Goal: Use online tool/utility

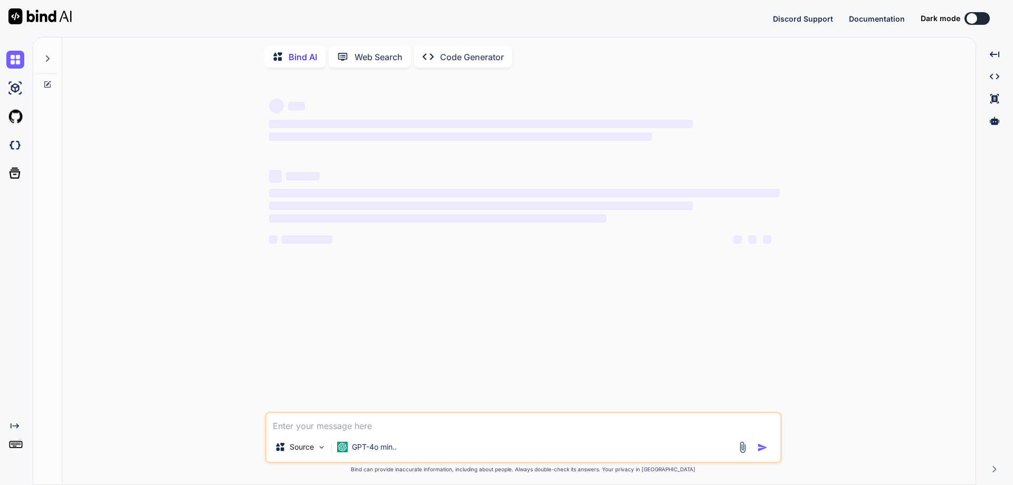
type textarea "x"
click at [314, 430] on textarea at bounding box center [523, 422] width 514 height 19
type textarea "if(Assert.assertEquals(driver.findElement(By.tagName("p")).getText(), "You are …"
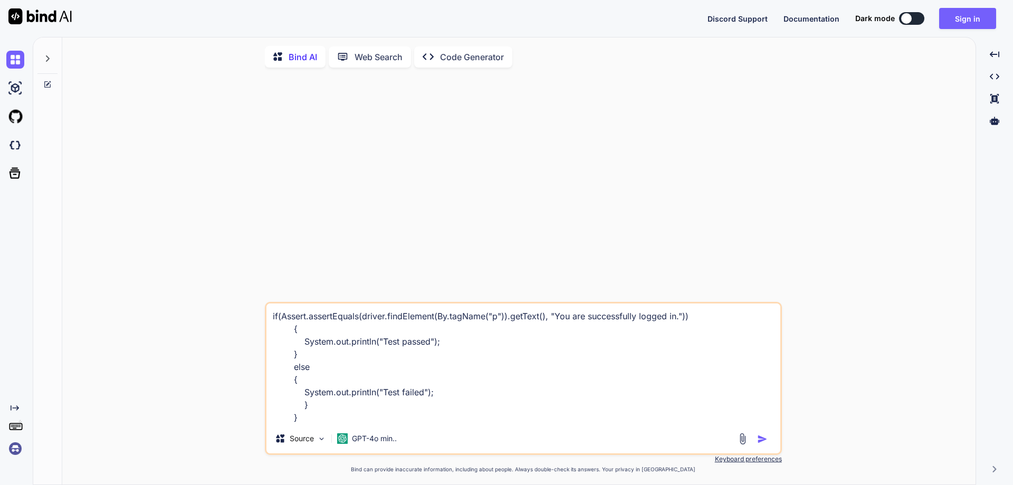
type textarea "x"
type textarea "if(Assert.assertEquals(driver.findElement(By.tagName("p")).getText(), "You are …"
type textarea "x"
type textarea "if(Assert.assertEquals(driver.findElement(By.tagName("p")).getText(), "You are …"
type textarea "x"
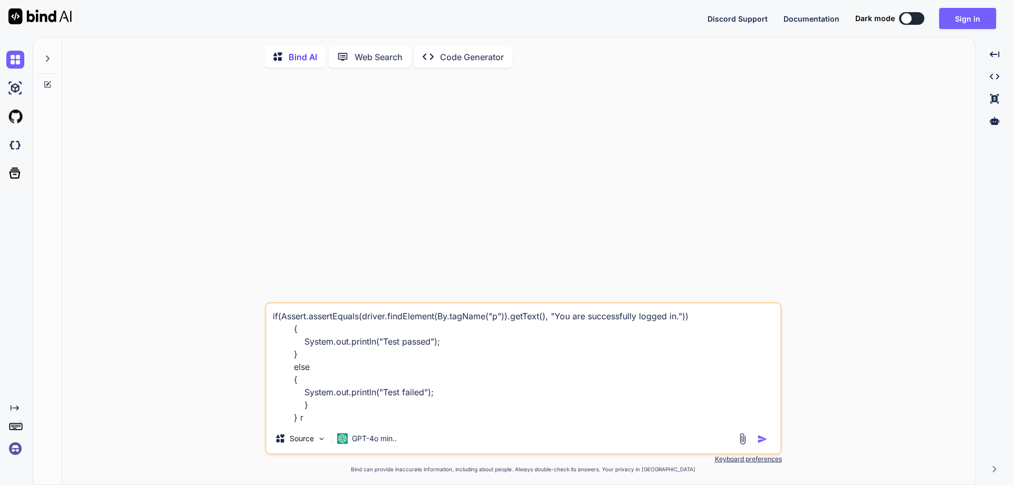
type textarea "if(Assert.assertEquals(driver.findElement(By.tagName("p")).getText(), "You are …"
type textarea "x"
type textarea "if(Assert.assertEquals(driver.findElement(By.tagName("p")).getText(), "You are …"
type textarea "x"
type textarea "if(Assert.assertEquals(driver.findElement(By.tagName("p")).getText(), "You are …"
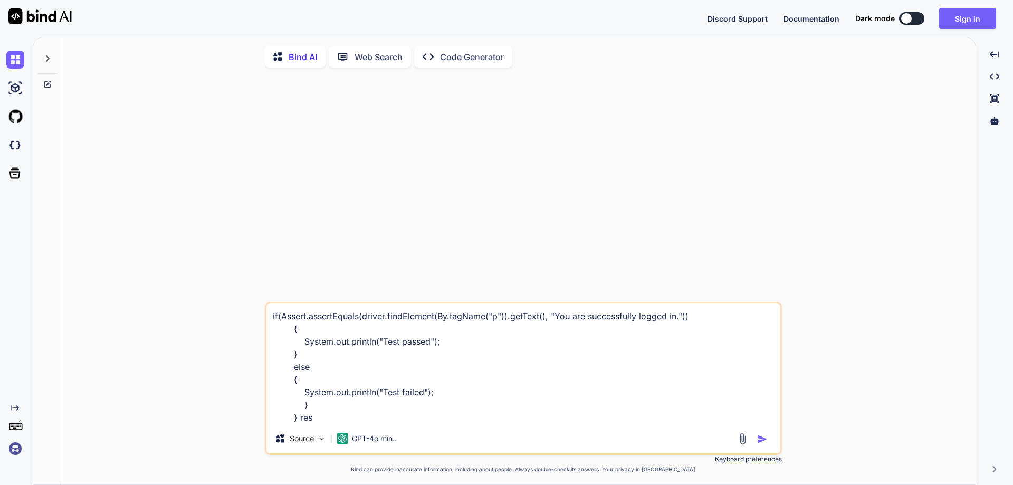
type textarea "x"
type textarea "if(Assert.assertEquals(driver.findElement(By.tagName("p")).getText(), "You are …"
type textarea "x"
type textarea "if(Assert.assertEquals(driver.findElement(By.tagName("p")).getText(), "You are …"
type textarea "x"
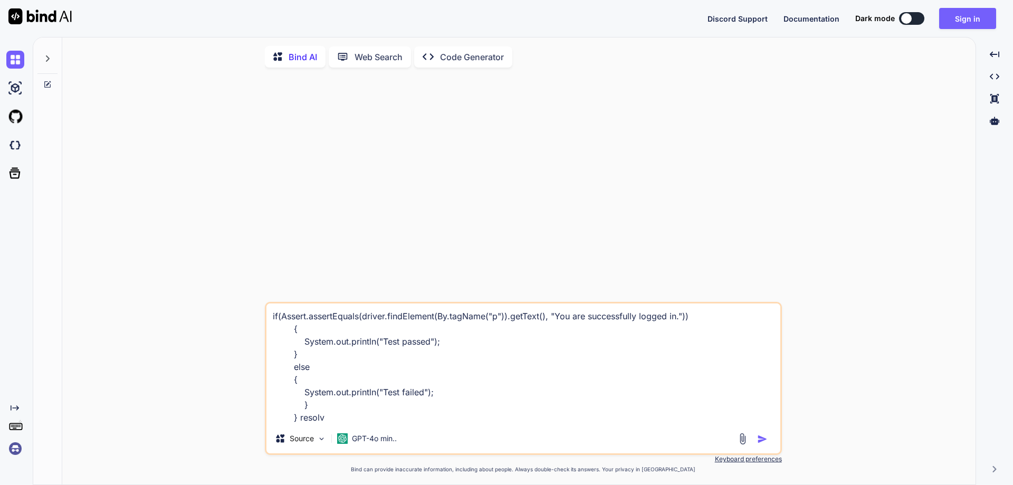
type textarea "if(Assert.assertEquals(driver.findElement(By.tagName("p")).getText(), "You are …"
type textarea "x"
type textarea "if(Assert.assertEquals(driver.findElement(By.tagName("p")).getText(), "You are …"
type textarea "x"
type textarea "if(Assert.assertEquals(driver.findElement(By.tagName("p")).getText(), "You are …"
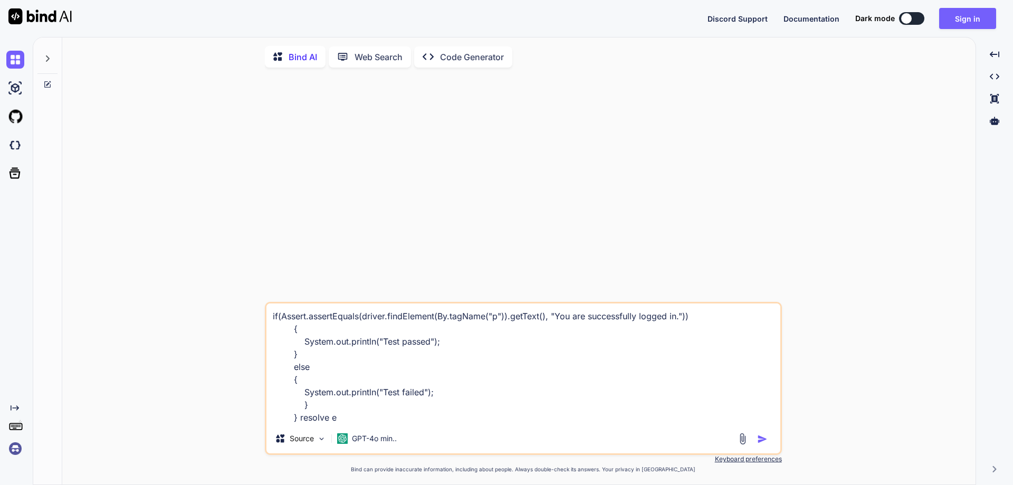
type textarea "x"
type textarea "if(Assert.assertEquals(driver.findElement(By.tagName("p")).getText(), "You are …"
type textarea "x"
type textarea "if(Assert.assertEquals(driver.findElement(By.tagName("p")).getText(), "You are …"
type textarea "x"
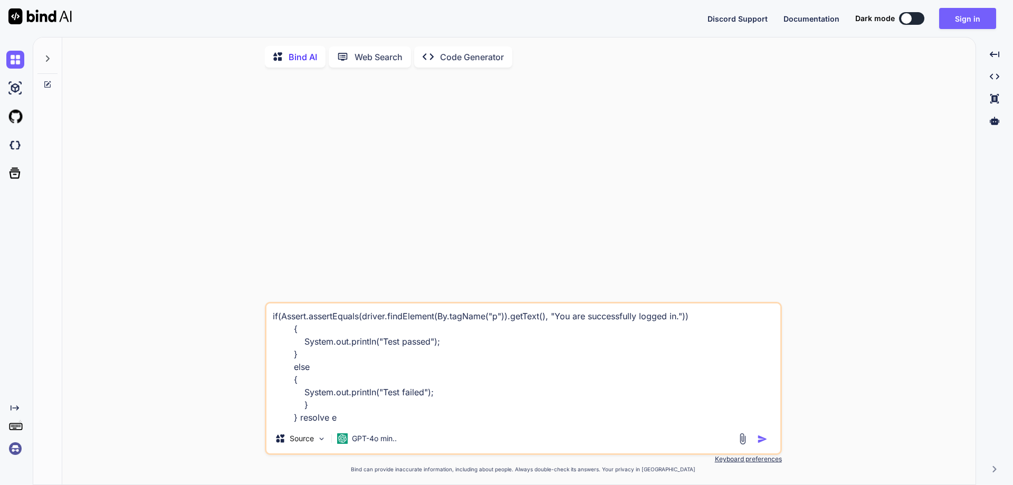
type textarea "if(Assert.assertEquals(driver.findElement(By.tagName("p")).getText(), "You are …"
type textarea "x"
type textarea "if(Assert.assertEquals(driver.findElement(By.tagName("p")).getText(), "You are …"
type textarea "x"
type textarea "if(Assert.assertEquals(driver.findElement(By.tagName("p")).getText(), "You are …"
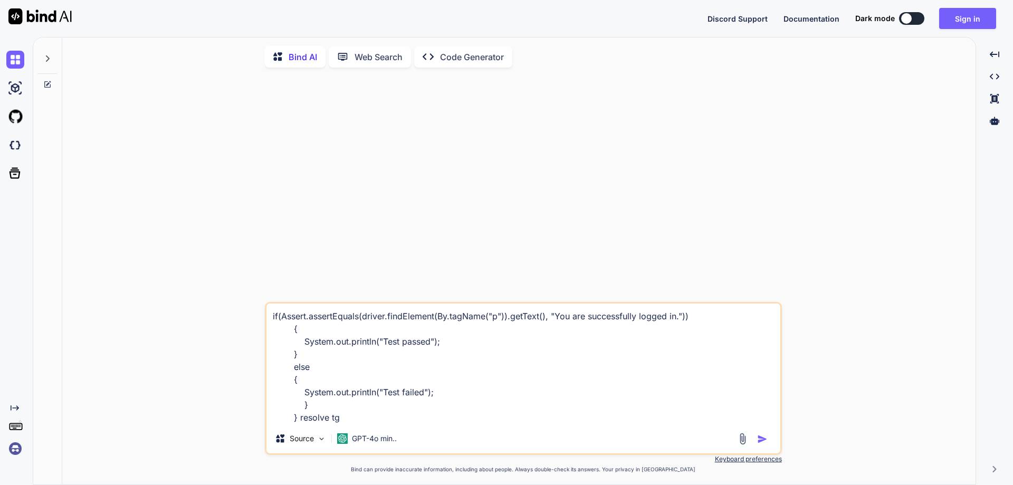
type textarea "x"
type textarea "if(Assert.assertEquals(driver.findElement(By.tagName("p")).getText(), "You are …"
type textarea "x"
type textarea "if(Assert.assertEquals(driver.findElement(By.tagName("p")).getText(), "You are …"
type textarea "x"
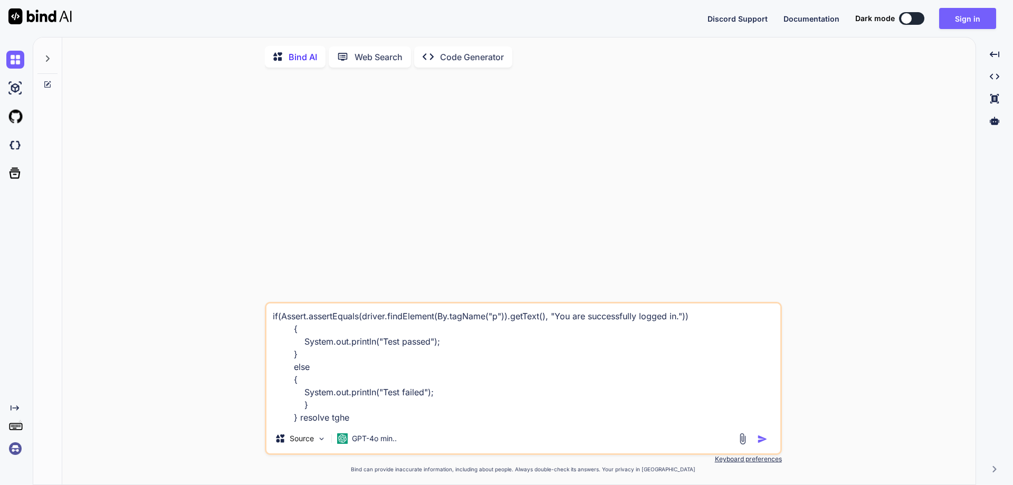
type textarea "if(Assert.assertEquals(driver.findElement(By.tagName("p")).getText(), "You are …"
type textarea "x"
type textarea "if(Assert.assertEquals(driver.findElement(By.tagName("p")).getText(), "You are …"
type textarea "x"
type textarea "if(Assert.assertEquals(driver.findElement(By.tagName("p")).getText(), "You are …"
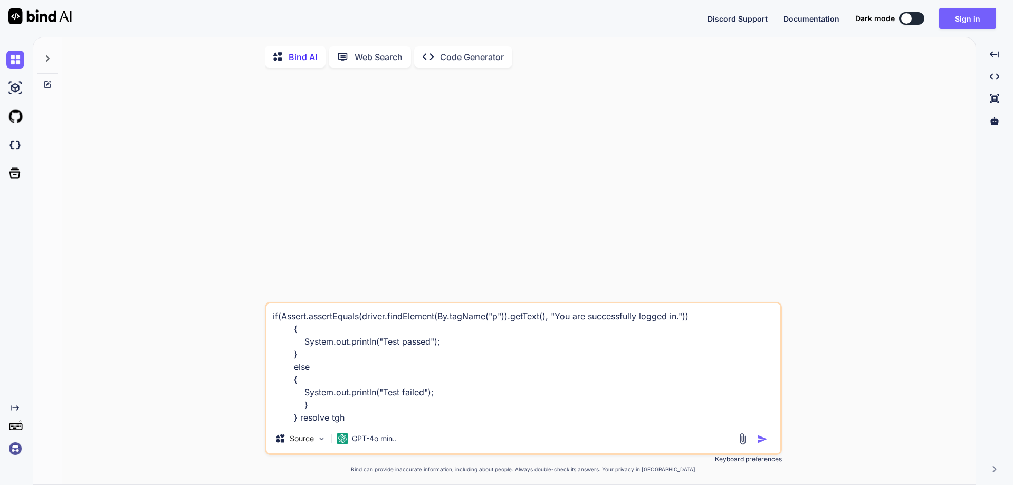
type textarea "x"
type textarea "if(Assert.assertEquals(driver.findElement(By.tagName("p")).getText(), "You are …"
type textarea "x"
type textarea "if(Assert.assertEquals(driver.findElement(By.tagName("p")).getText(), "You are …"
type textarea "x"
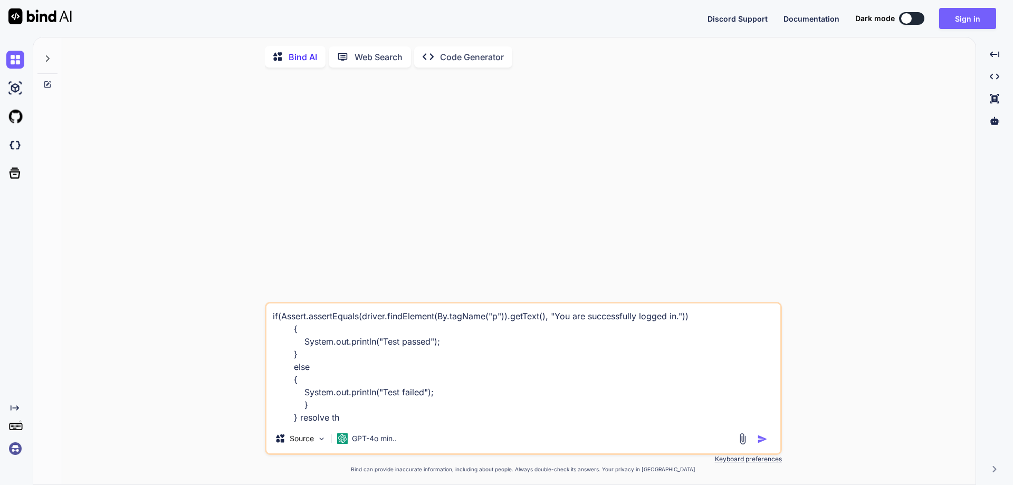
type textarea "if(Assert.assertEquals(driver.findElement(By.tagName("p")).getText(), "You are …"
type textarea "x"
type textarea "if(Assert.assertEquals(driver.findElement(By.tagName("p")).getText(), "You are …"
type textarea "x"
type textarea "if(Assert.assertEquals(driver.findElement(By.tagName("p")).getText(), "You are …"
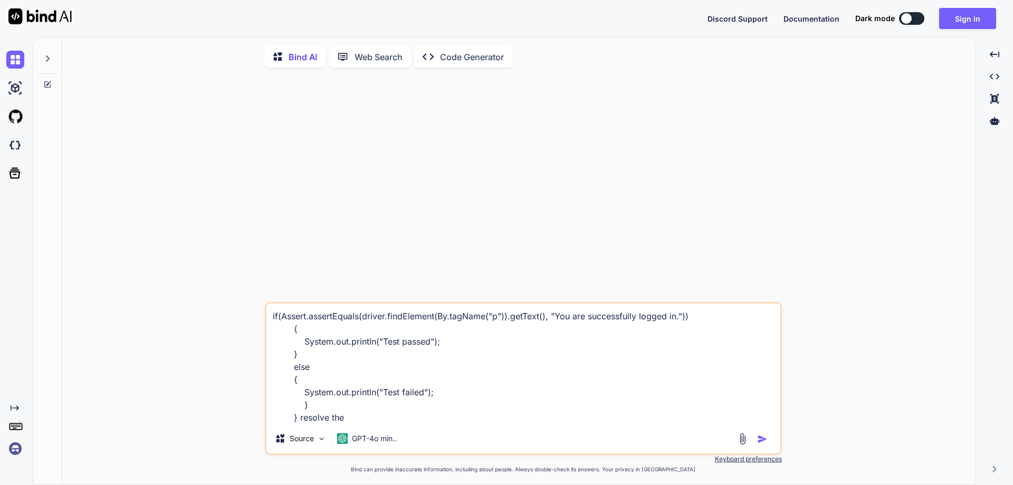
type textarea "x"
type textarea "if(Assert.assertEquals(driver.findElement(By.tagName("p")).getText(), "You are …"
type textarea "x"
type textarea "if(Assert.assertEquals(driver.findElement(By.tagName("p")).getText(), "You are …"
type textarea "x"
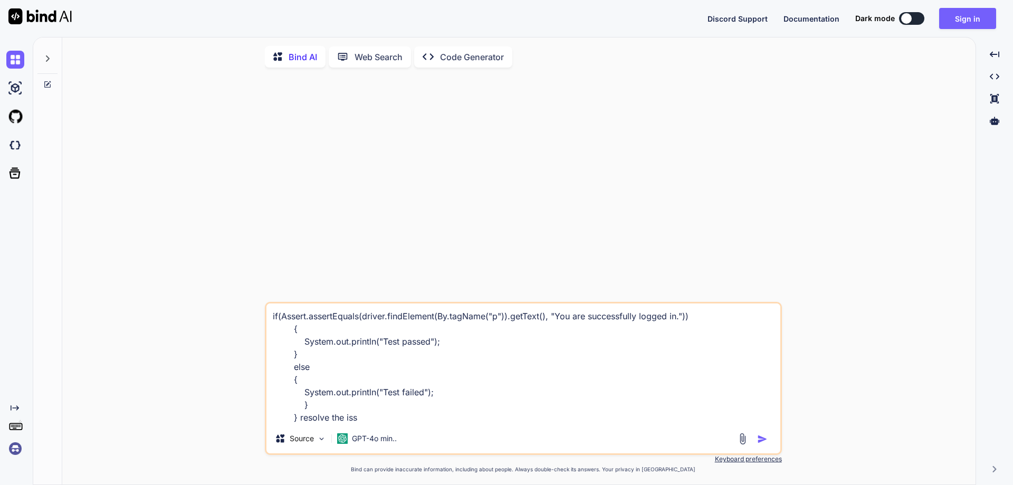
type textarea "if(Assert.assertEquals(driver.findElement(By.tagName("p")).getText(), "You are …"
type textarea "x"
type textarea "if(Assert.assertEquals(driver.findElement(By.tagName("p")).getText(), "You are …"
type textarea "x"
type textarea "if(Assert.assertEquals(driver.findElement(By.tagName("p")).getText(), "You are …"
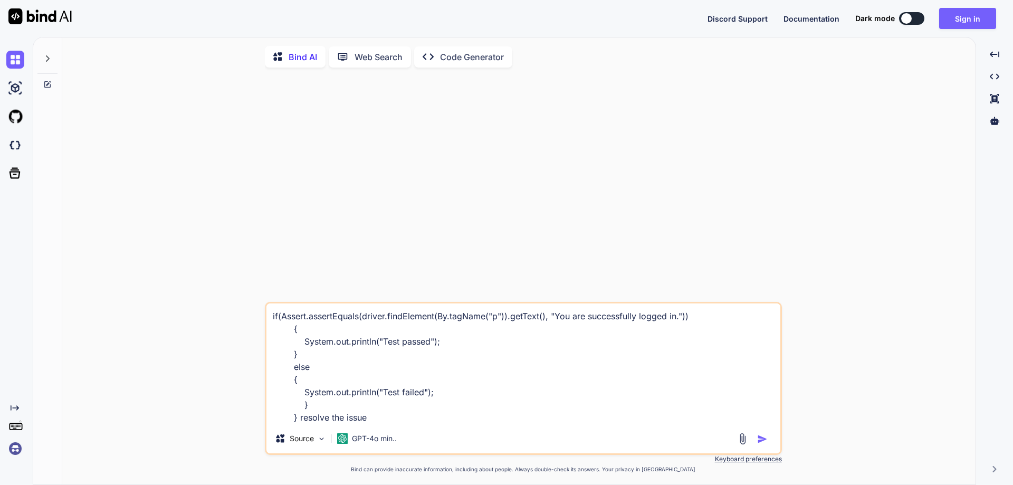
type textarea "x"
click at [469, 347] on textarea "if(Assert.assertEquals(driver.findElement(By.tagName("p")).getText(), "You are …" at bounding box center [523, 363] width 514 height 120
click at [401, 378] on textarea "if(Assert.assertEquals(driver.findElement(By.tagName("p")).getText(), "You are …" at bounding box center [523, 363] width 514 height 120
click at [313, 399] on textarea "if(Assert.assertEquals(driver.findElement(By.tagName("p")).getText(), "You are …" at bounding box center [523, 363] width 514 height 120
click at [366, 397] on textarea "if(Assert.assertEquals(driver.findElement(By.tagName("p")).getText(), "You are …" at bounding box center [523, 363] width 514 height 120
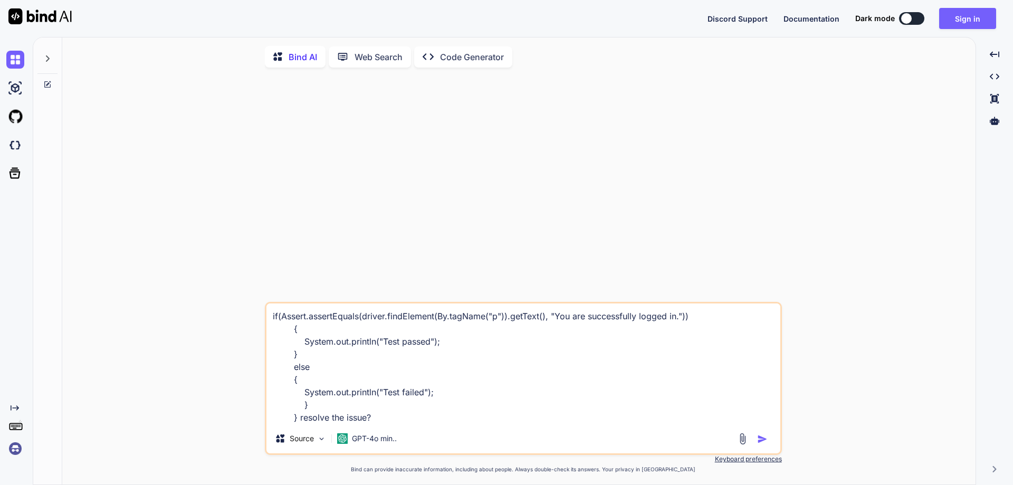
click at [386, 414] on textarea "if(Assert.assertEquals(driver.findElement(By.tagName("p")).getText(), "You are …" at bounding box center [523, 363] width 514 height 120
type textarea "if(Assert.assertEquals(driver.findElement(By.tagName("p")).getText(), "You are …"
click at [956, 15] on button "Sign in" at bounding box center [967, 18] width 57 height 21
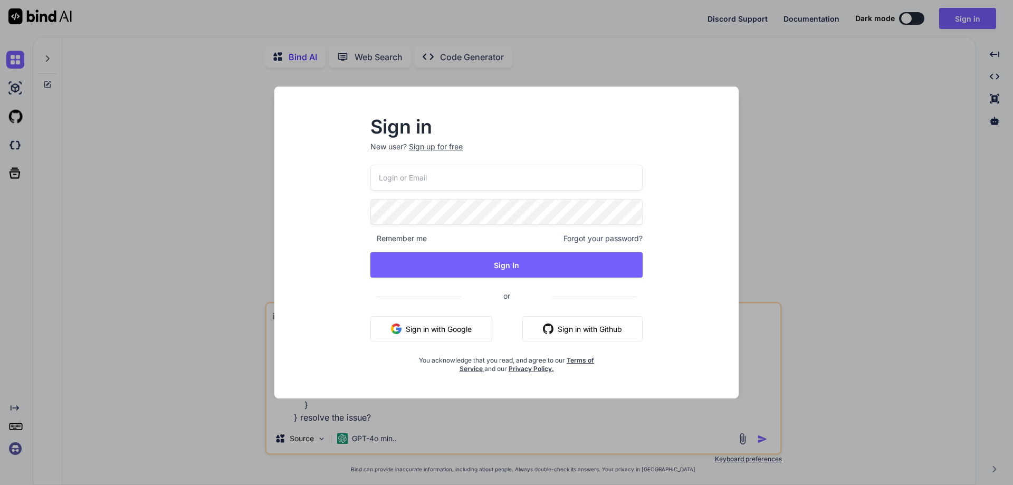
type input "[EMAIL_ADDRESS][DOMAIN_NAME]"
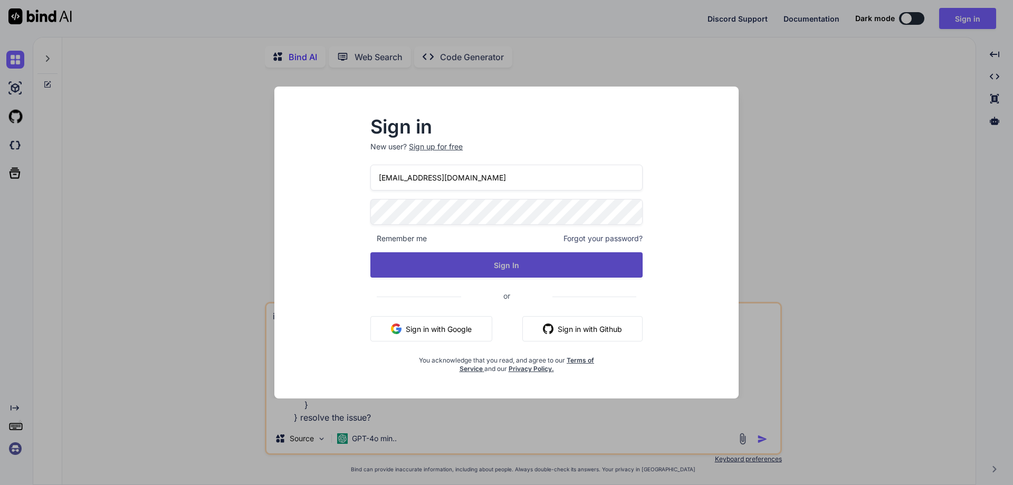
click at [458, 268] on button "Sign In" at bounding box center [506, 264] width 272 height 25
click at [486, 265] on button "Sign In" at bounding box center [506, 264] width 272 height 25
type textarea "x"
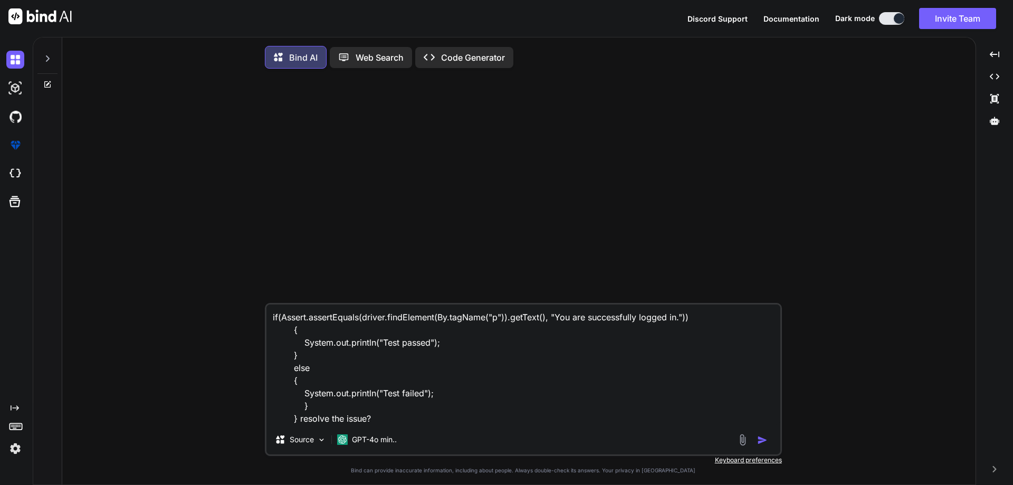
type textarea "x"
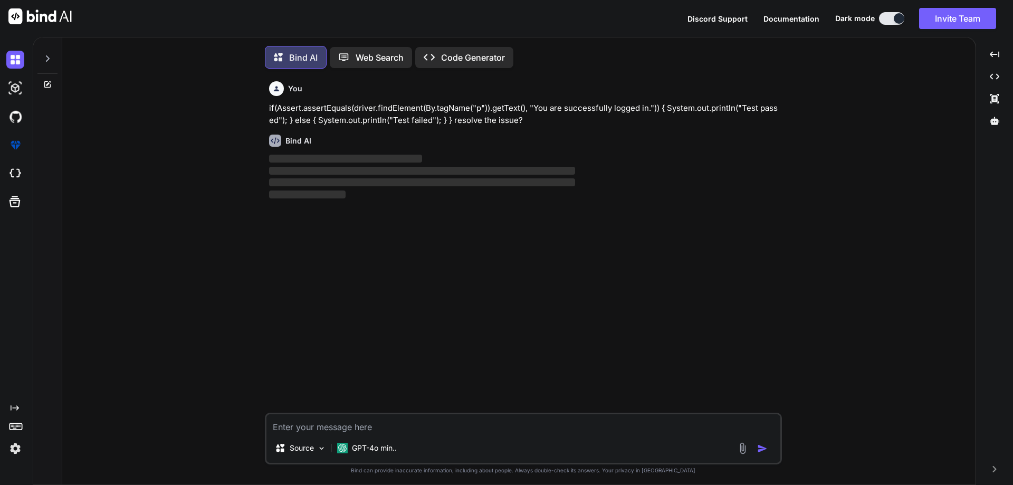
scroll to position [5, 0]
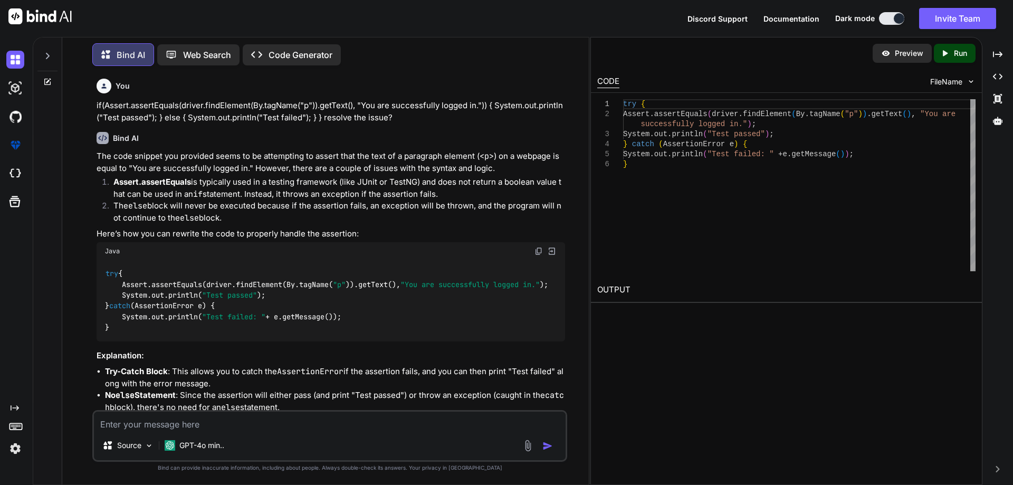
type textarea "x"
type textarea "try { Assert.assertEquals(driver.findElement(By.tagName("p")).getText(), "You a…"
drag, startPoint x: 638, startPoint y: 135, endPoint x: 777, endPoint y: 134, distance: 138.7
